Goal: Find specific page/section: Find specific page/section

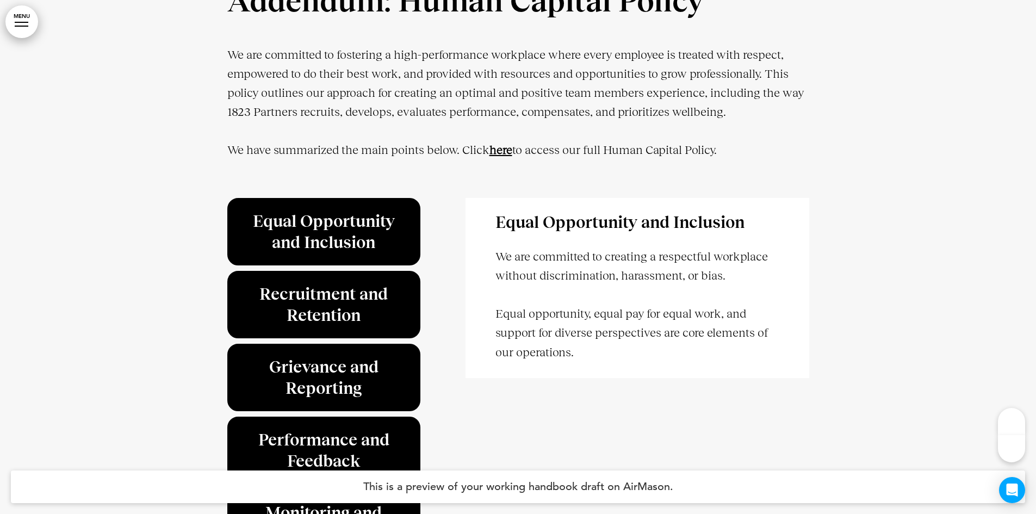
click at [502, 157] on strong "here" at bounding box center [501, 150] width 23 height 14
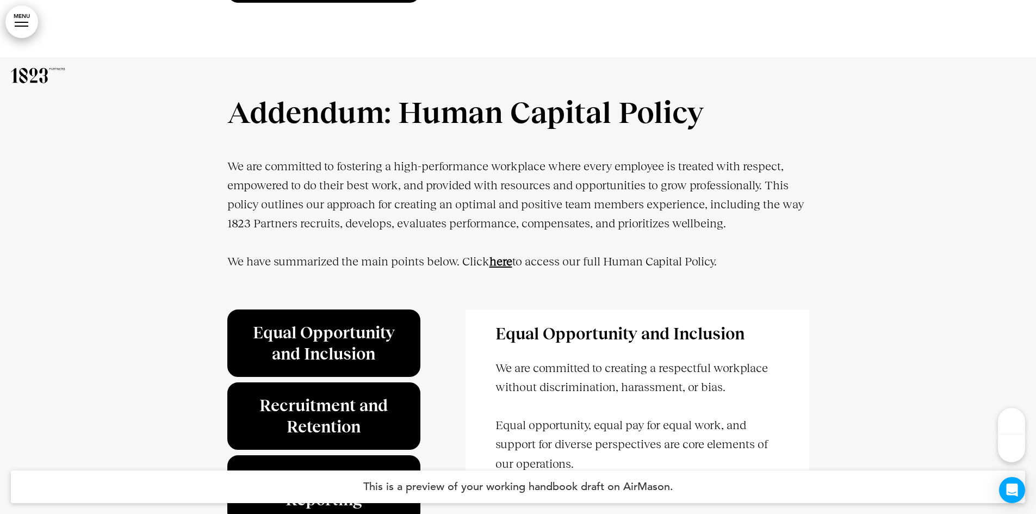
scroll to position [32946, 0]
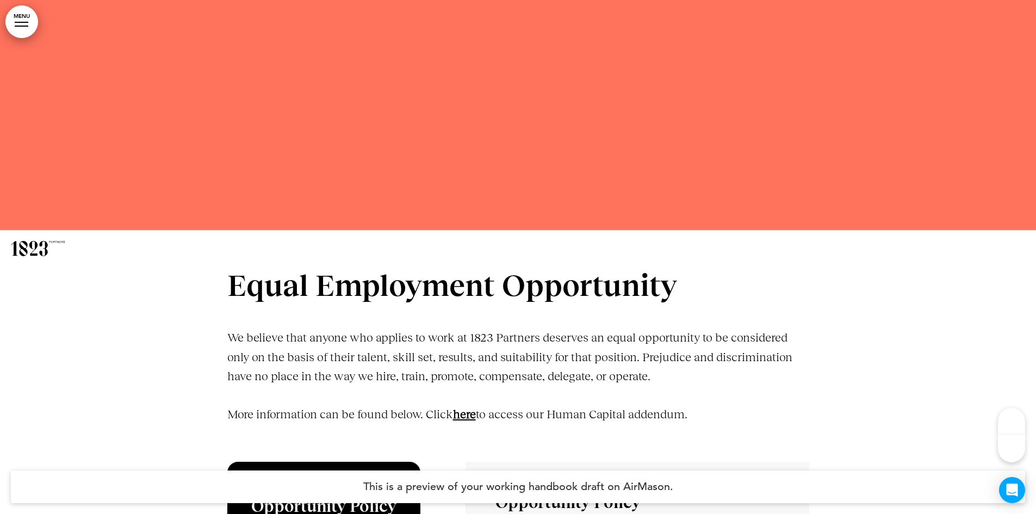
scroll to position [3264, 0]
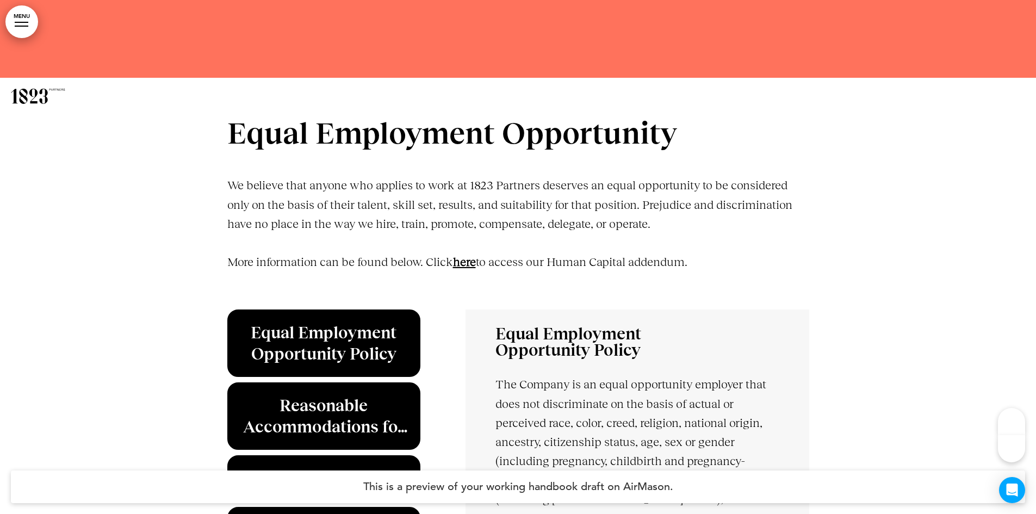
click at [472, 264] on link "﻿here" at bounding box center [464, 262] width 23 height 14
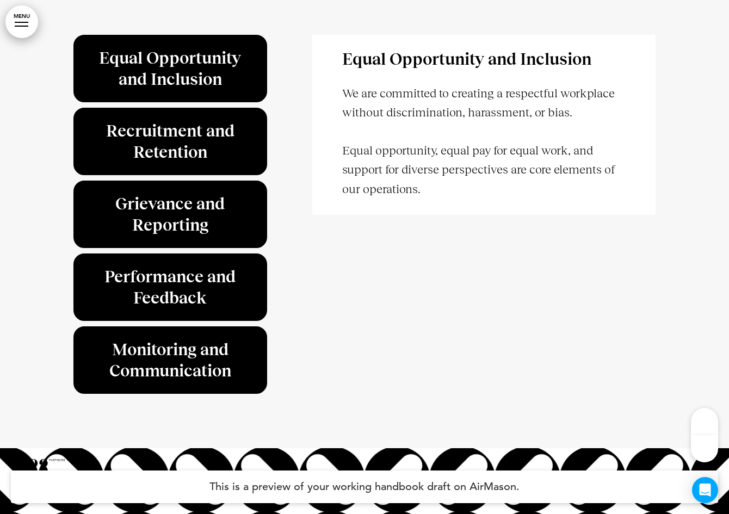
scroll to position [33327, 0]
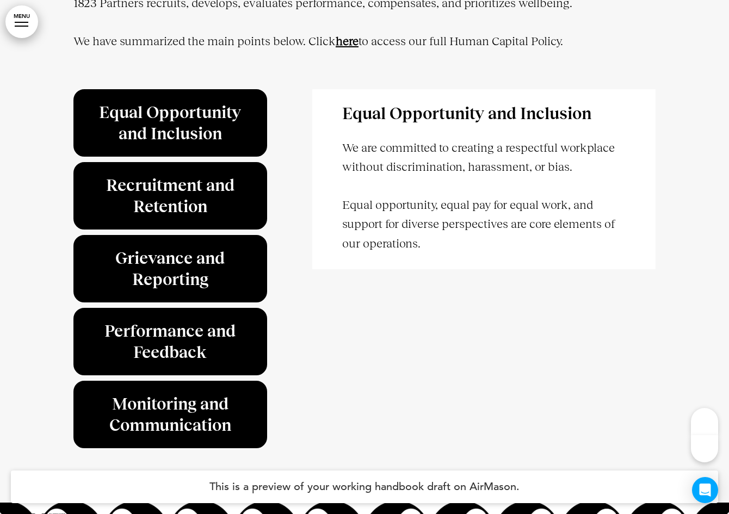
click at [349, 48] on strong "here" at bounding box center [347, 41] width 23 height 14
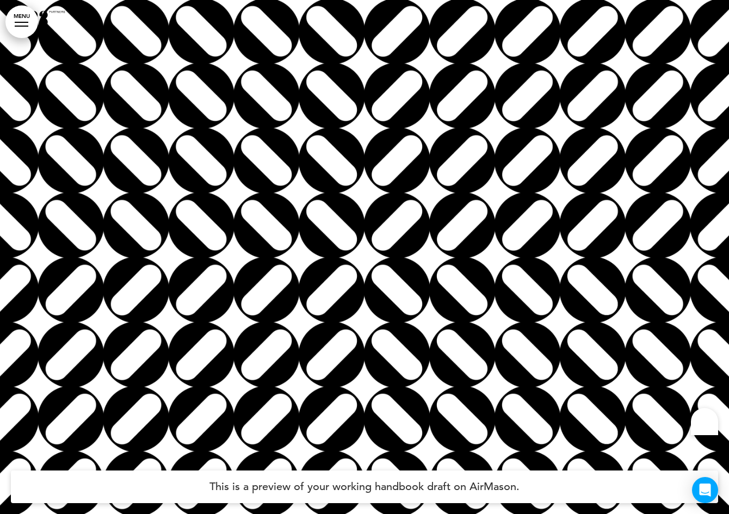
scroll to position [33218, 0]
